Goal: Find specific page/section: Find specific page/section

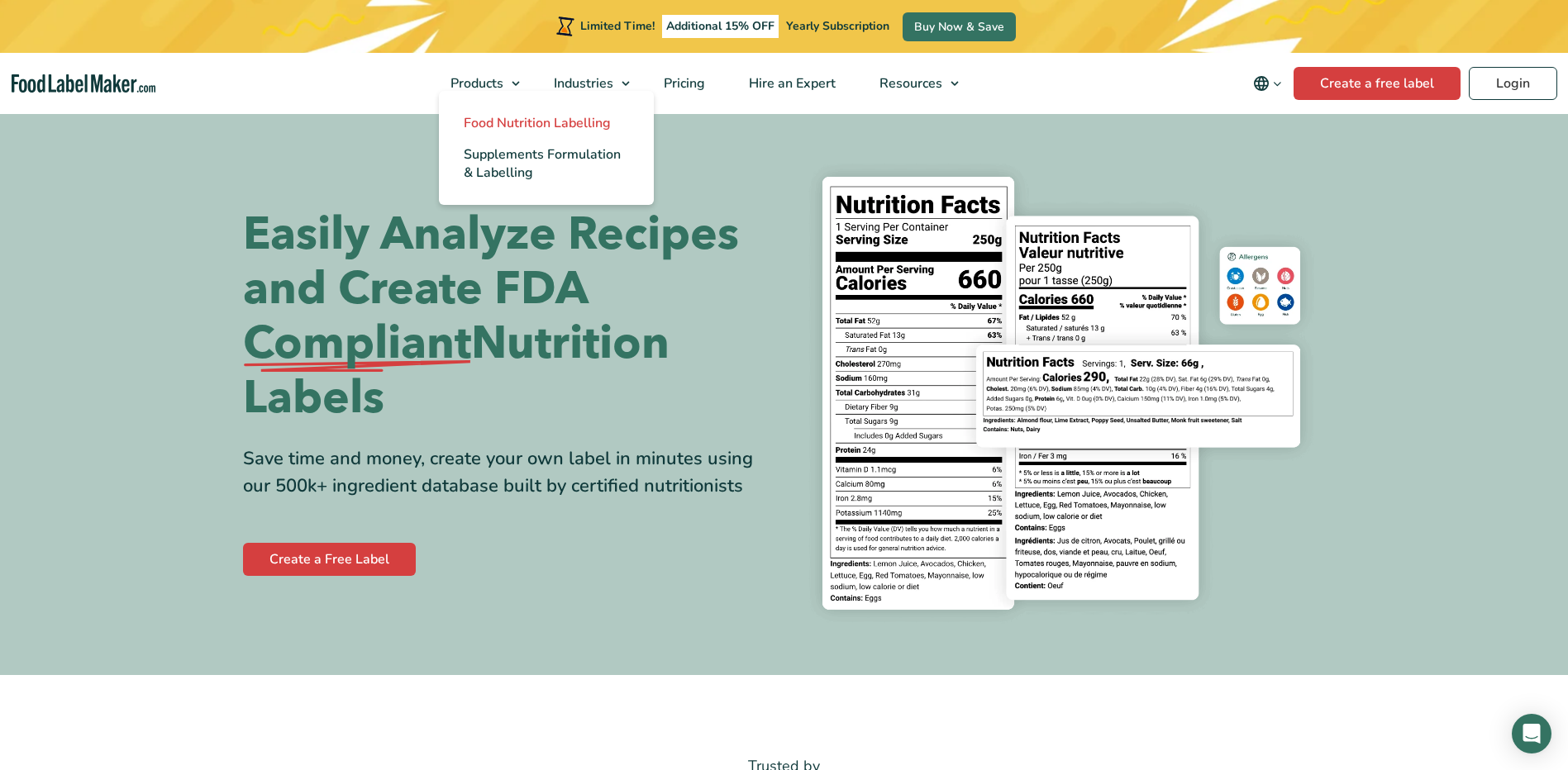
click at [503, 119] on span "Food Nutrition Labelling" at bounding box center [537, 123] width 147 height 18
